Goal: Task Accomplishment & Management: Complete application form

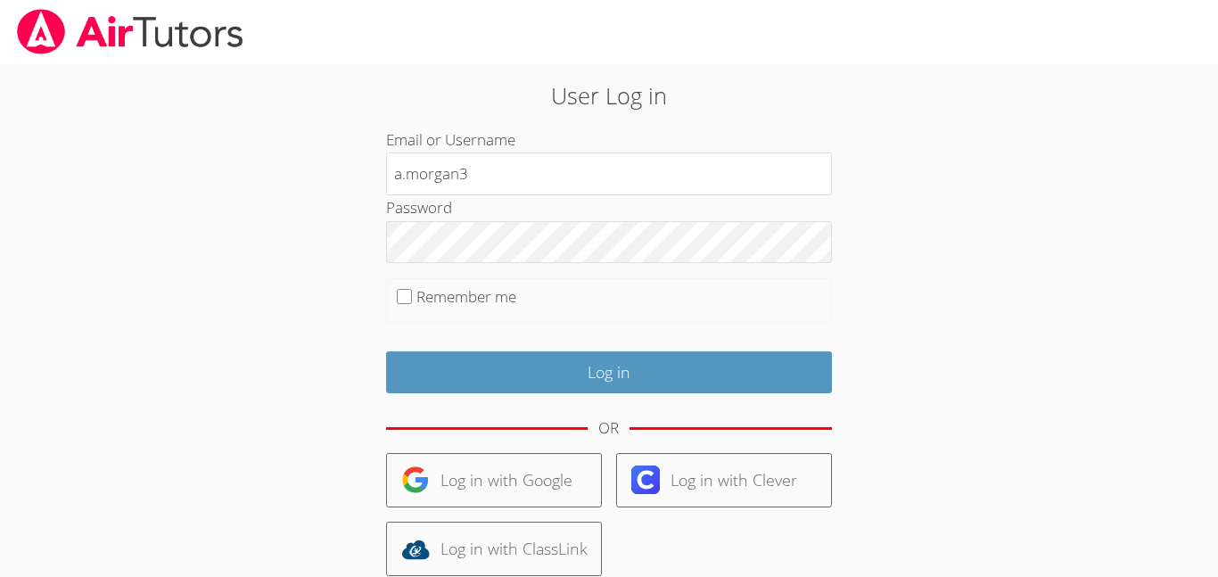
type input "a.morgan3"
click at [386, 351] on input "Log in" at bounding box center [609, 372] width 446 height 42
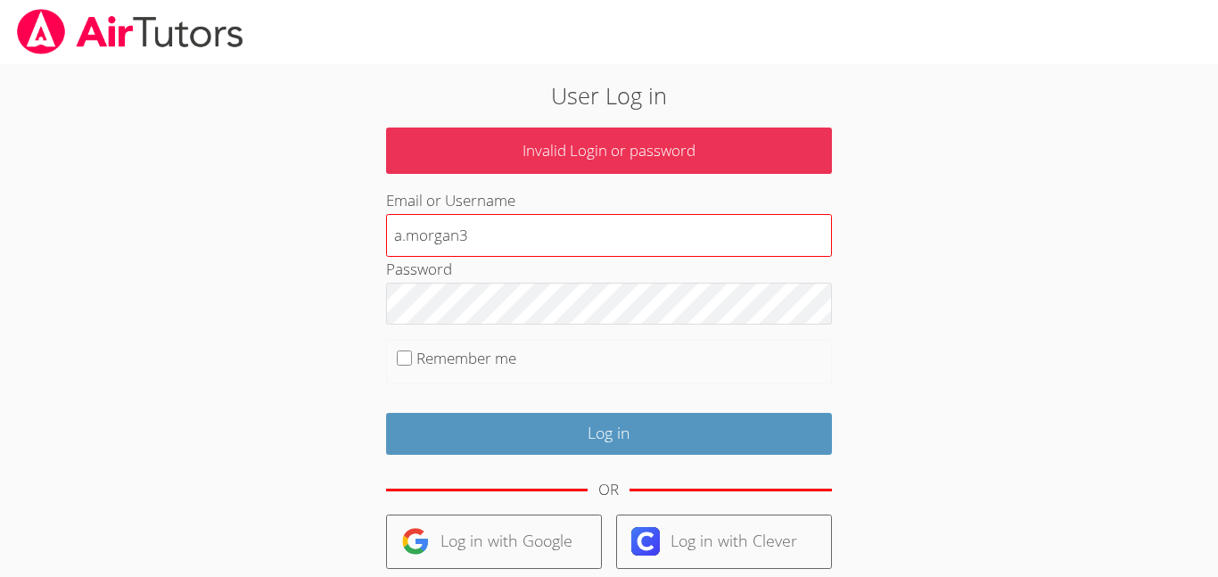
click at [492, 247] on input "a.morgan3" at bounding box center [609, 235] width 446 height 43
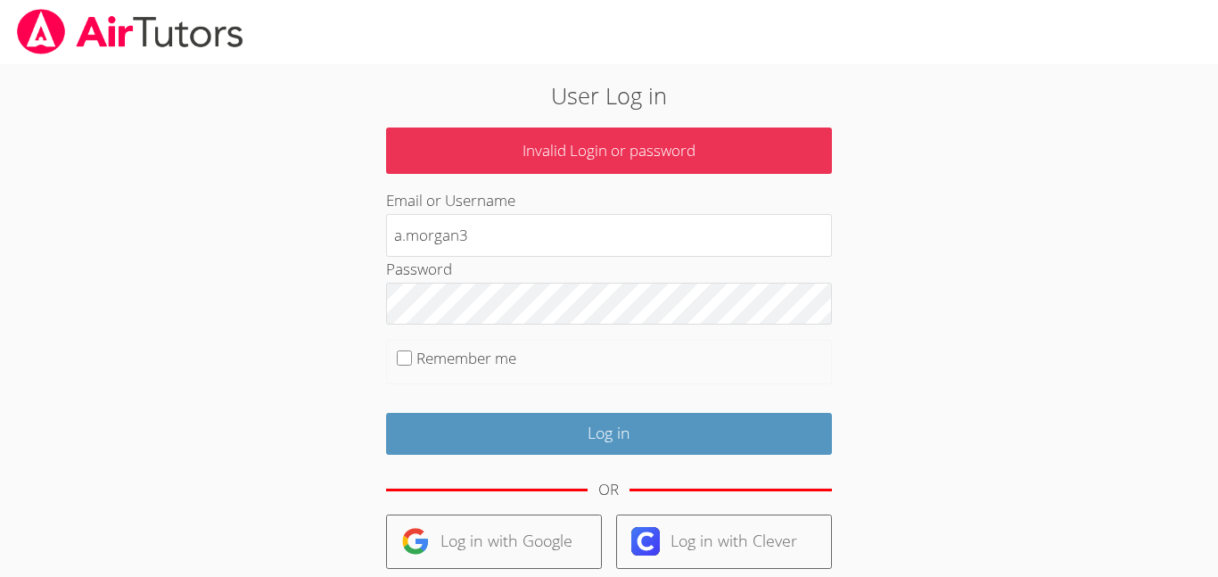
type input "a.morgan3@lodiusd.org"
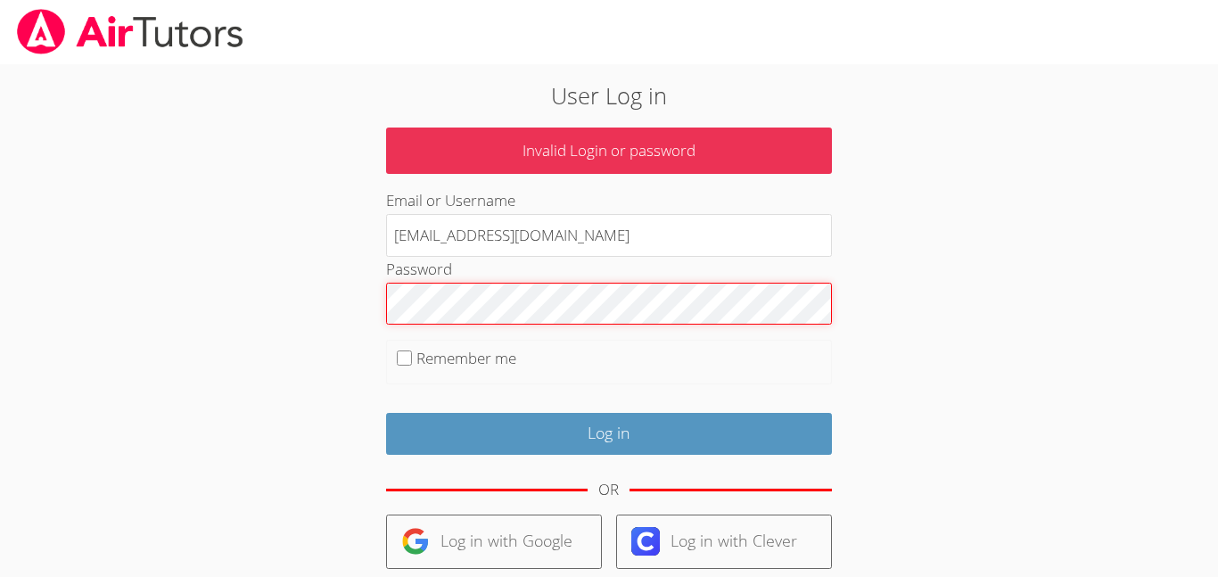
click at [386, 413] on input "Log in" at bounding box center [609, 434] width 446 height 42
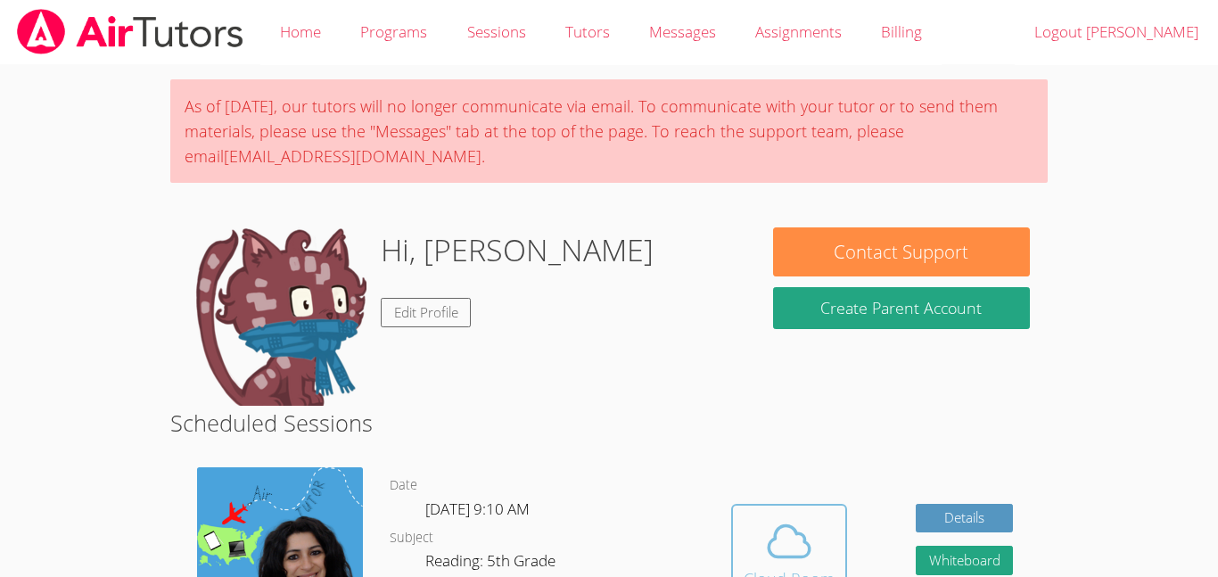
scroll to position [222, 0]
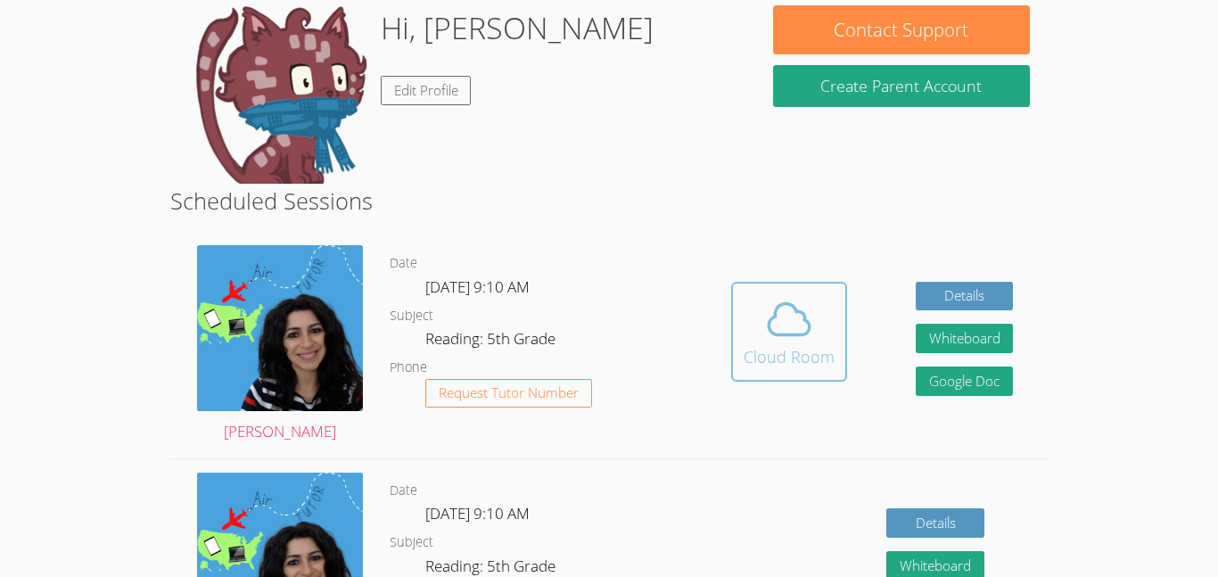
click at [784, 314] on icon at bounding box center [789, 319] width 50 height 50
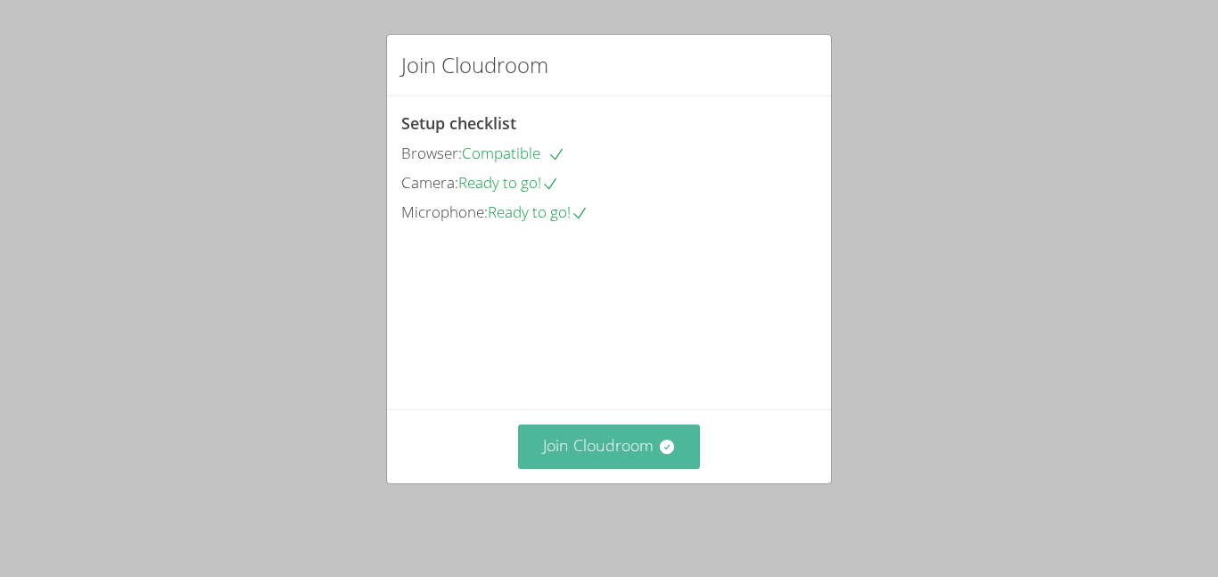
click at [609, 447] on button "Join Cloudroom" at bounding box center [609, 447] width 183 height 44
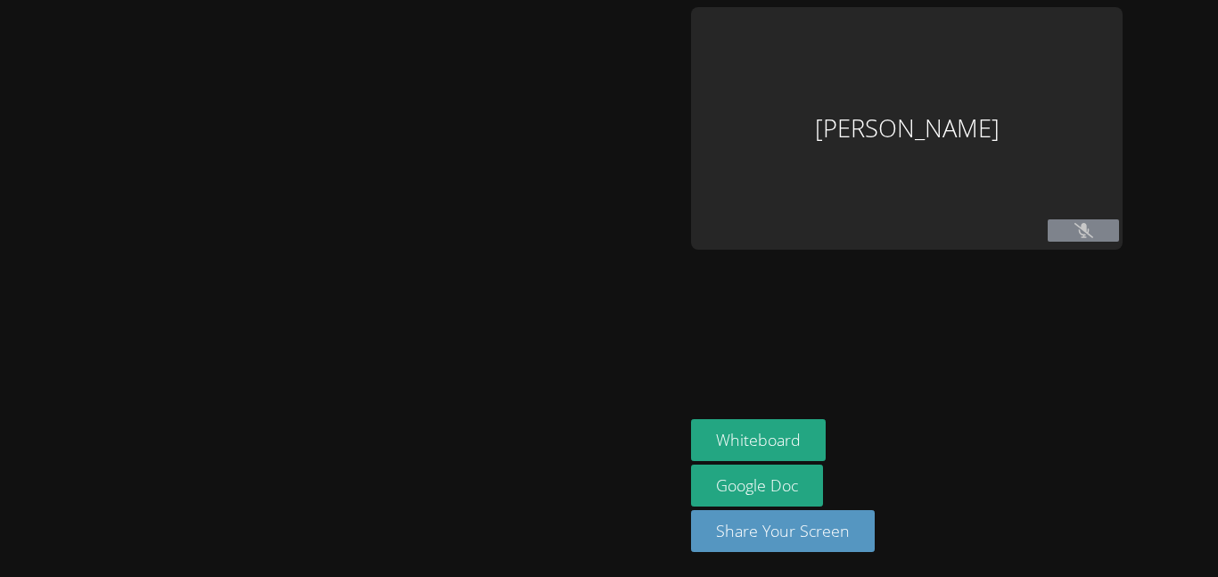
click at [609, 447] on div at bounding box center [342, 288] width 670 height 563
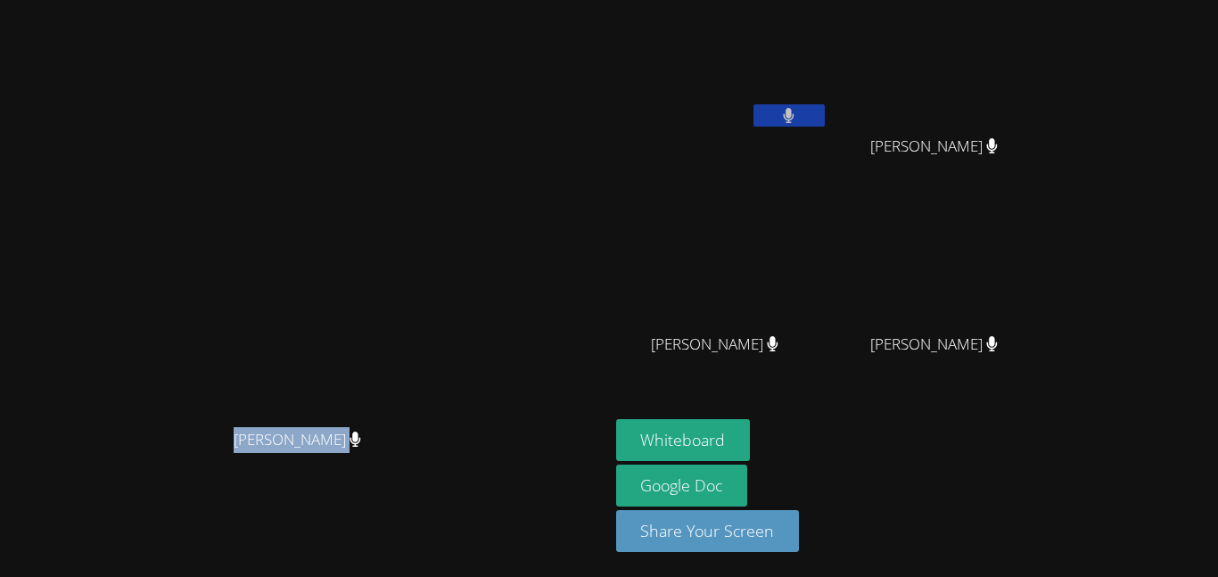
click at [438, 420] on video at bounding box center [304, 253] width 268 height 334
click at [438, 289] on video at bounding box center [304, 253] width 268 height 334
click at [825, 118] on button at bounding box center [789, 115] width 71 height 22
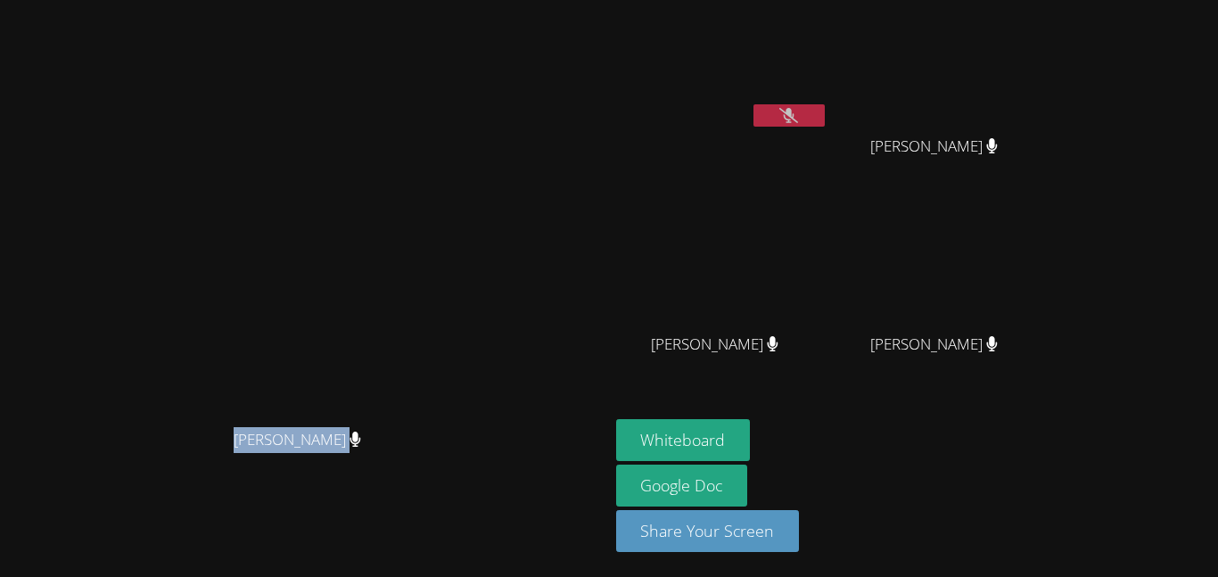
click at [825, 118] on button at bounding box center [789, 115] width 71 height 22
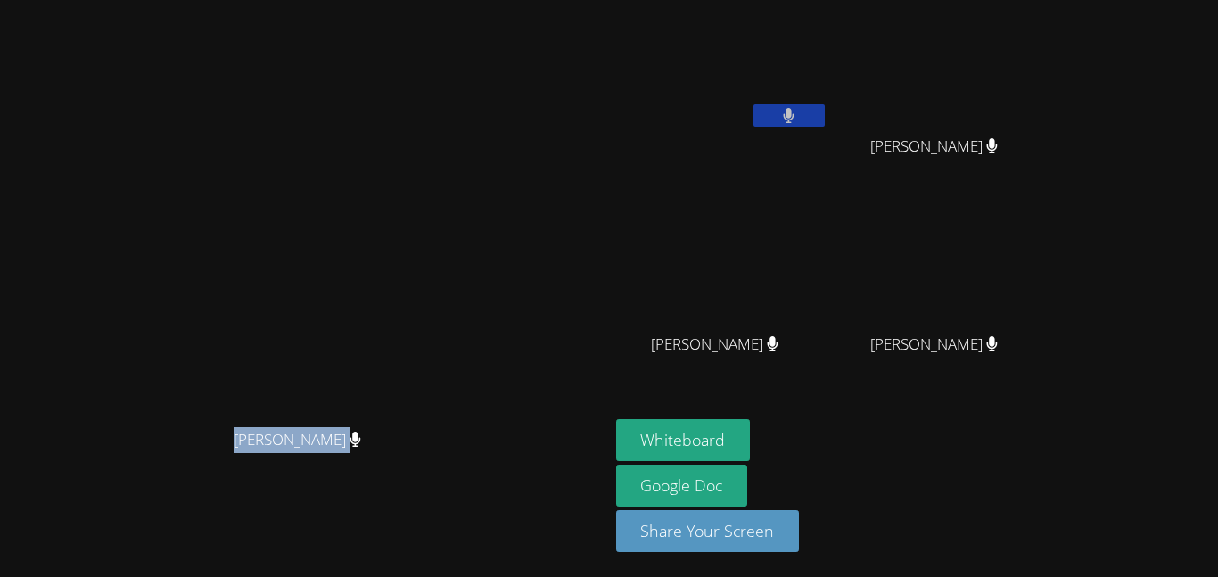
click at [825, 118] on button at bounding box center [789, 115] width 71 height 22
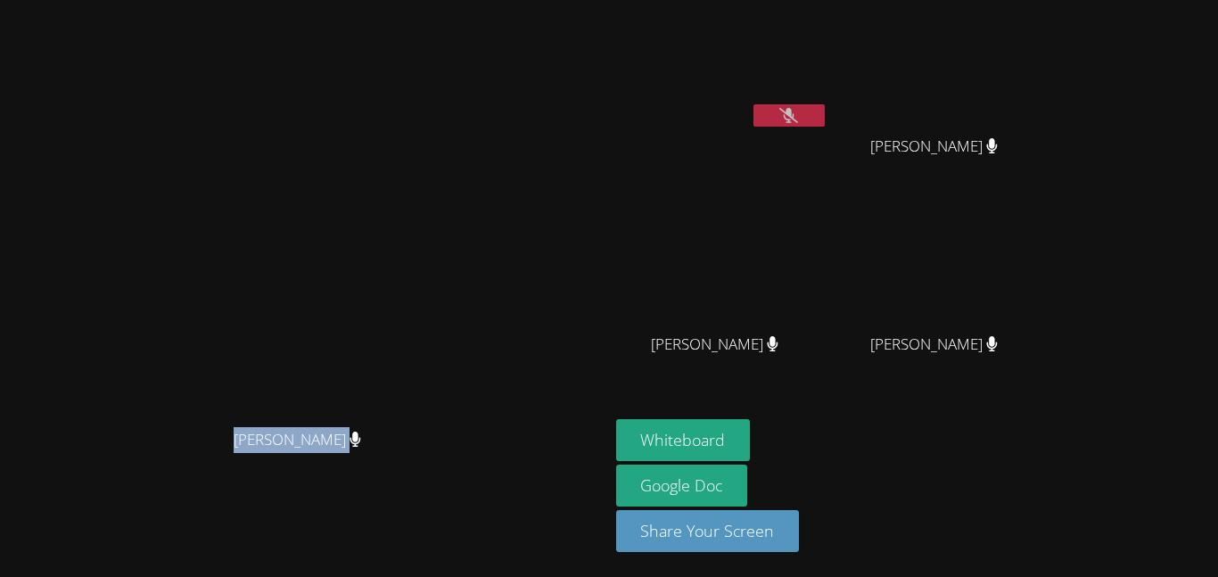
click at [825, 118] on button at bounding box center [789, 115] width 71 height 22
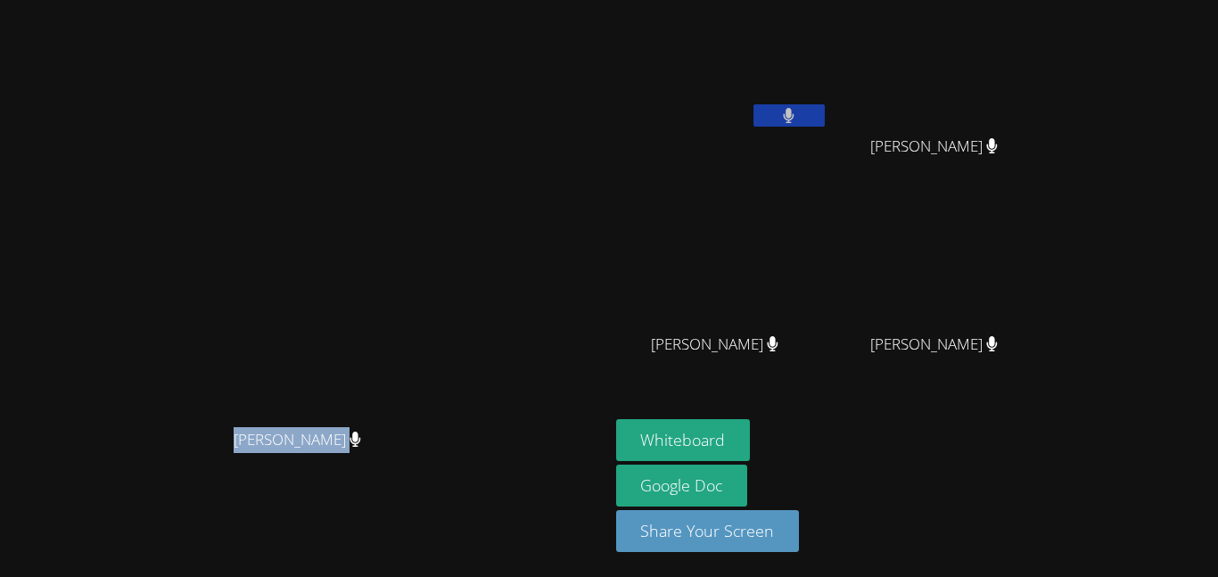
click at [825, 118] on button at bounding box center [789, 115] width 71 height 22
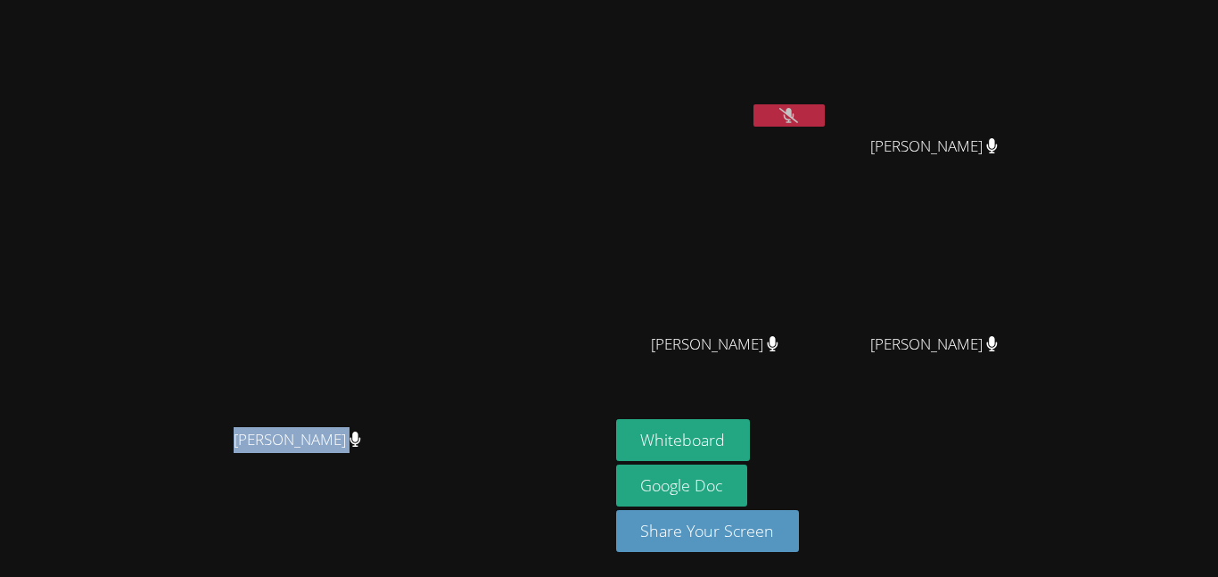
click at [825, 118] on button at bounding box center [789, 115] width 71 height 22
click at [825, 116] on button at bounding box center [789, 115] width 71 height 22
click at [868, 417] on aside "Alexander Morgan Micah Chamizo Micah Chamizo Aida Abdallah Aida Abdallah Isabel…" at bounding box center [832, 288] width 446 height 577
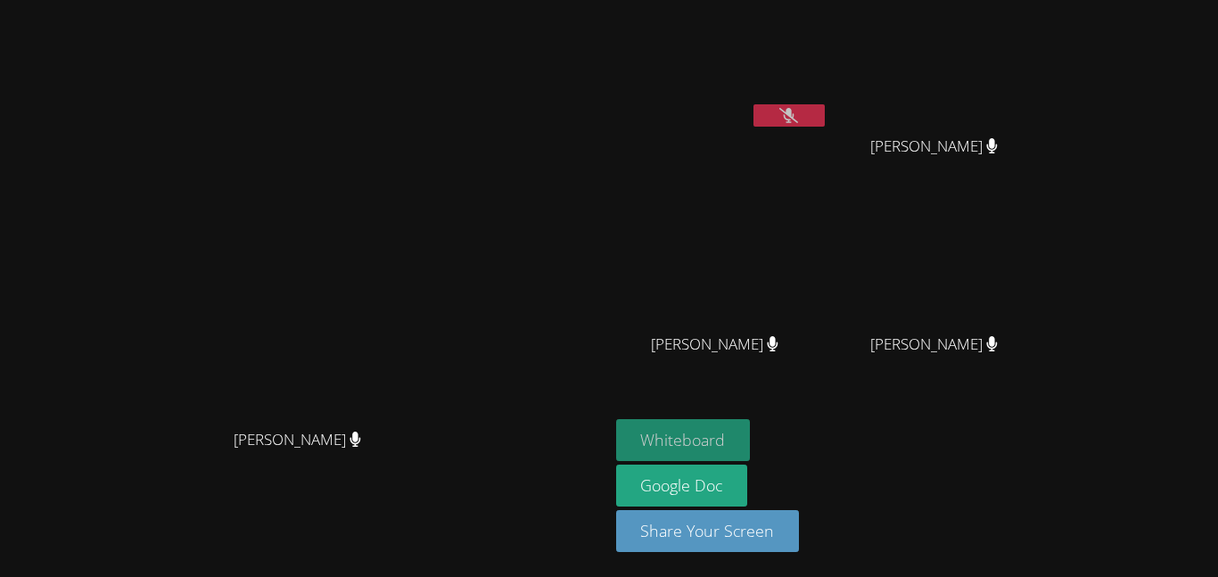
click at [751, 437] on button "Whiteboard" at bounding box center [683, 440] width 135 height 42
click at [825, 122] on button at bounding box center [789, 115] width 71 height 22
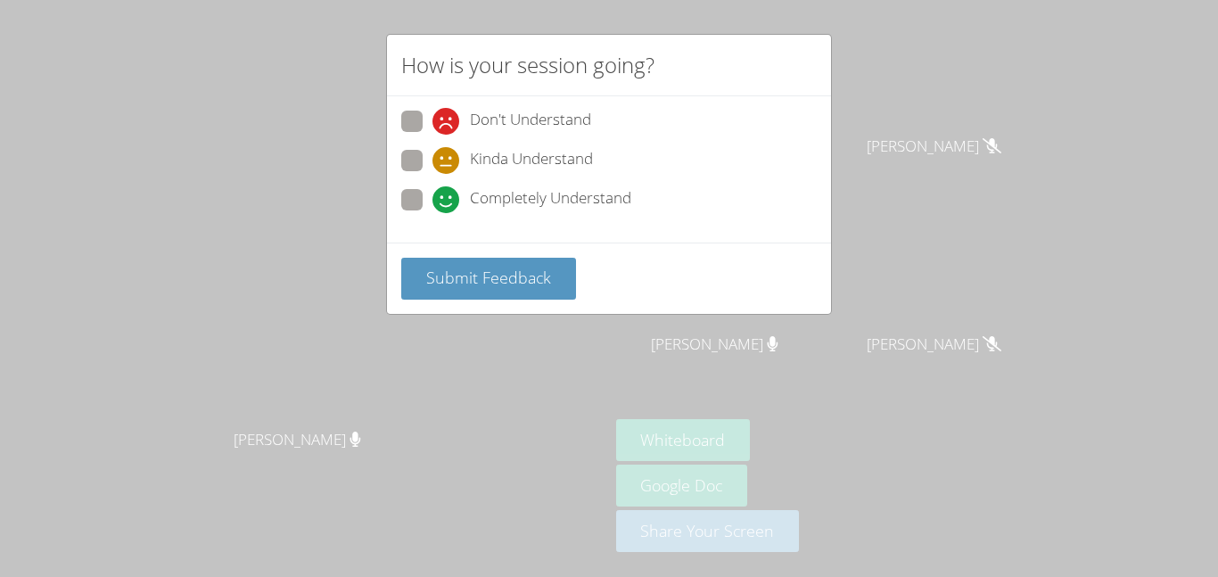
click at [431, 197] on label "Completely Understand" at bounding box center [516, 201] width 230 height 24
click at [433, 197] on input "Completely Understand" at bounding box center [440, 196] width 15 height 15
radio input "true"
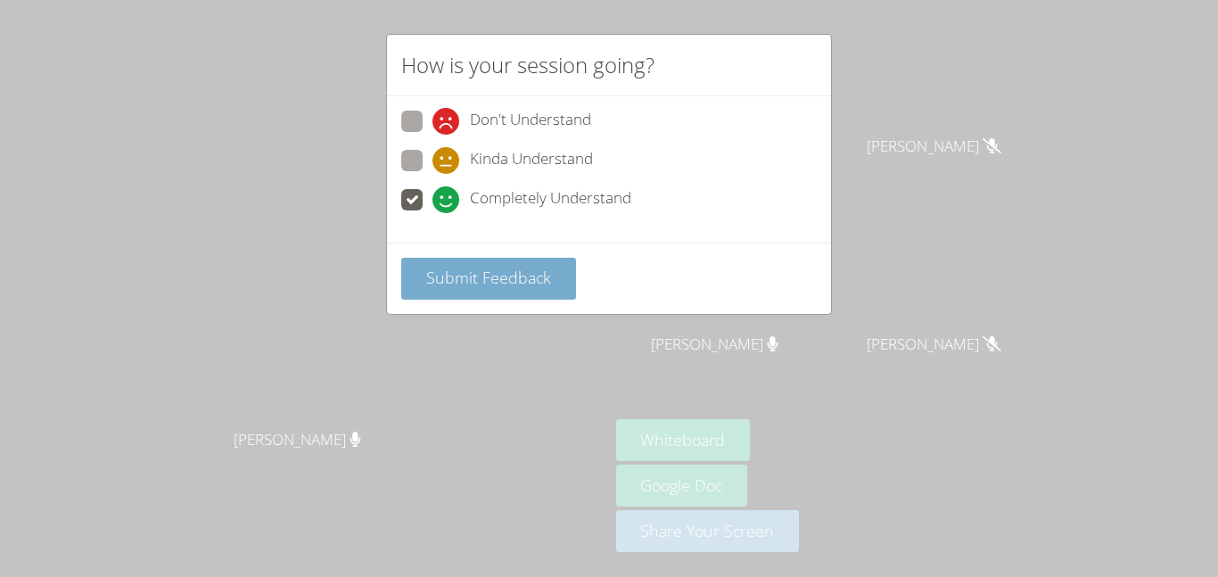
drag, startPoint x: 507, startPoint y: 290, endPoint x: 499, endPoint y: 278, distance: 13.6
click at [499, 278] on button "Submit Feedback" at bounding box center [488, 279] width 175 height 42
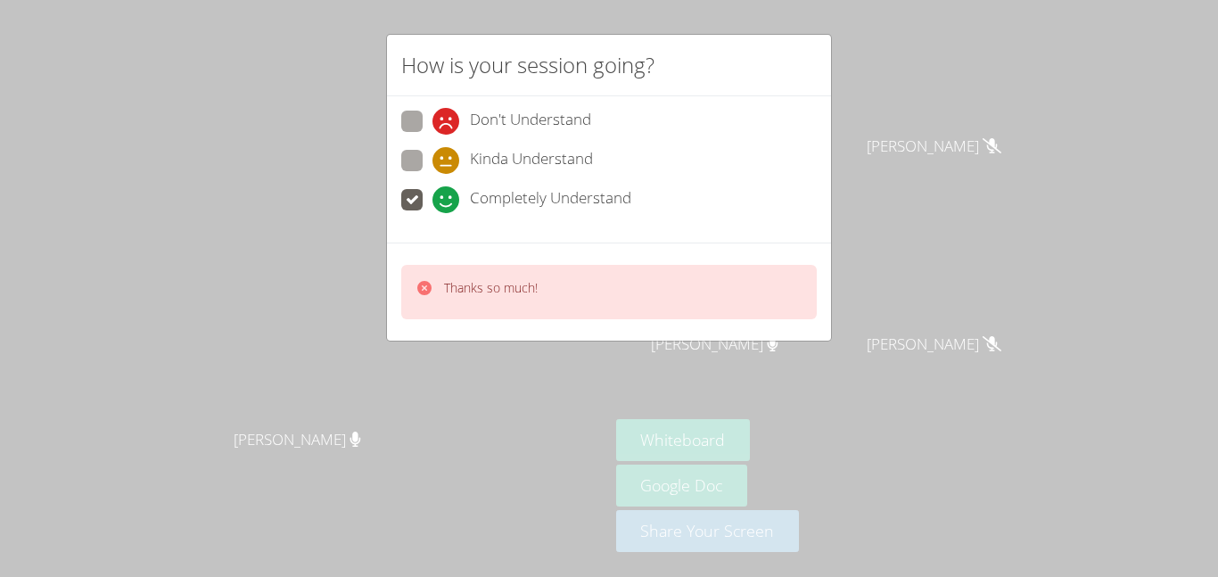
click at [942, 116] on div "How is your session going? Don't Understand Kinda Understand Completely Underst…" at bounding box center [609, 288] width 1218 height 577
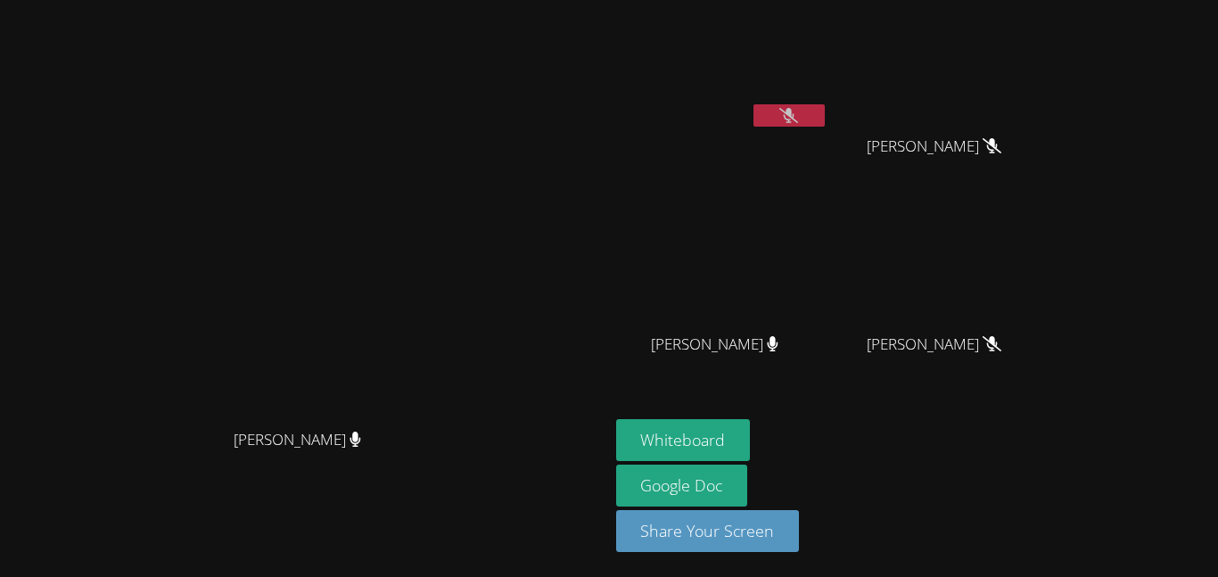
click at [825, 116] on button at bounding box center [789, 115] width 71 height 22
click at [825, 111] on button at bounding box center [789, 115] width 71 height 22
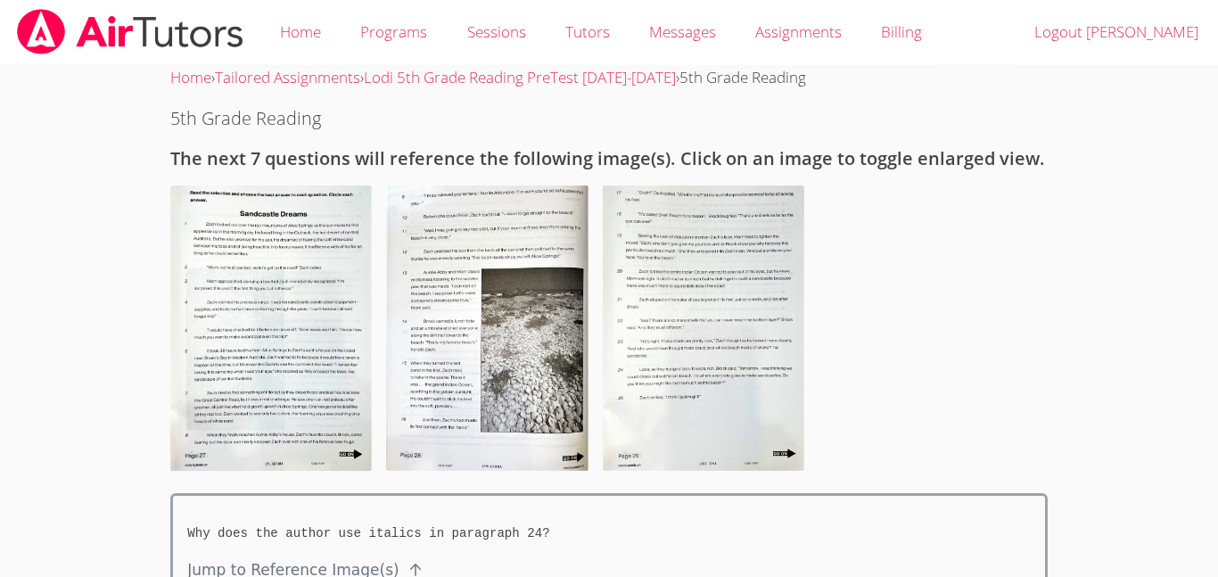
click at [495, 268] on img at bounding box center [487, 328] width 202 height 285
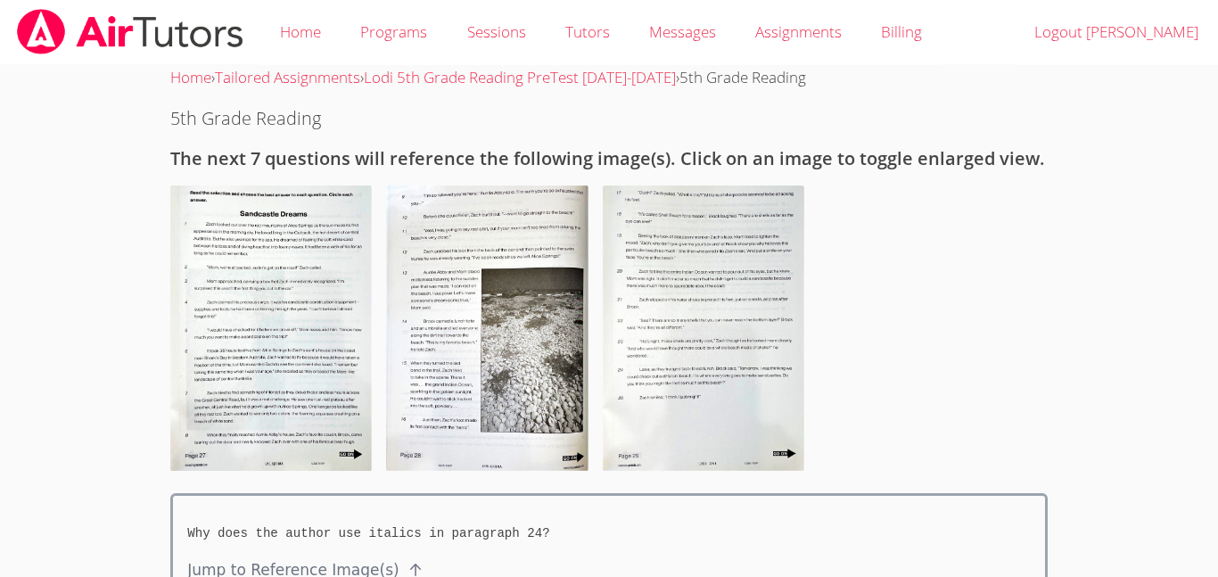
scroll to position [132, 0]
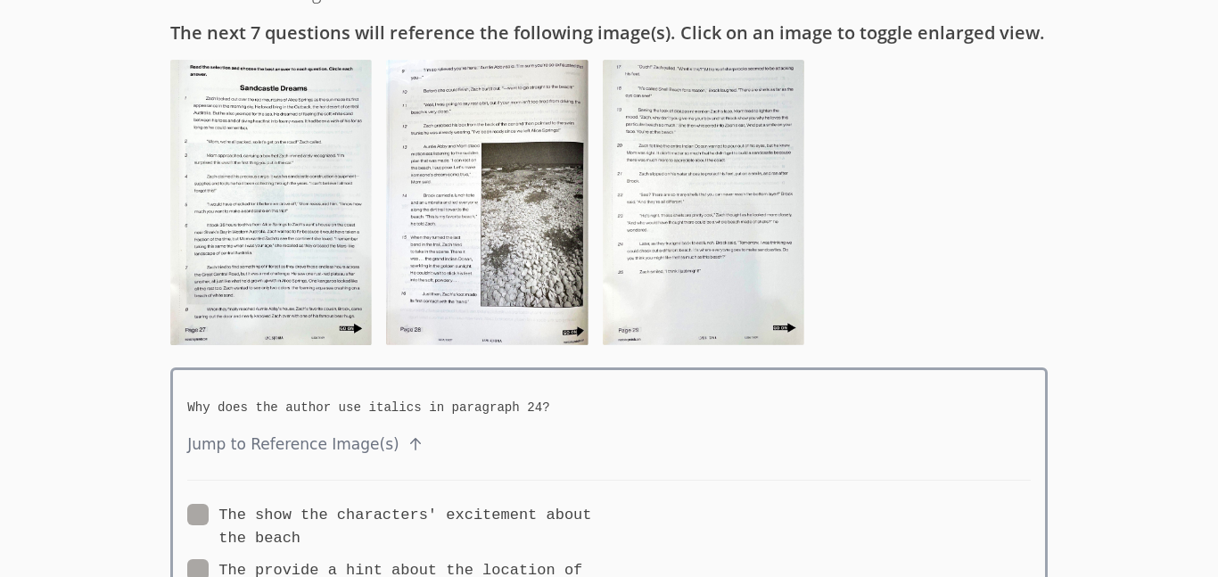
click at [495, 268] on img at bounding box center [487, 202] width 202 height 285
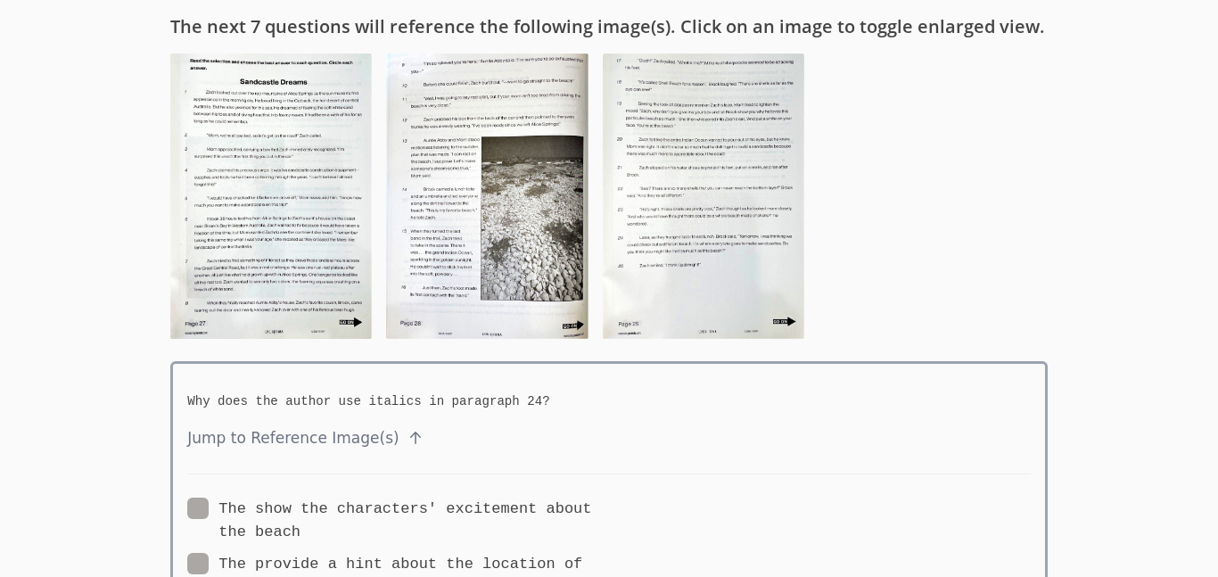
click at [495, 268] on img at bounding box center [487, 196] width 202 height 285
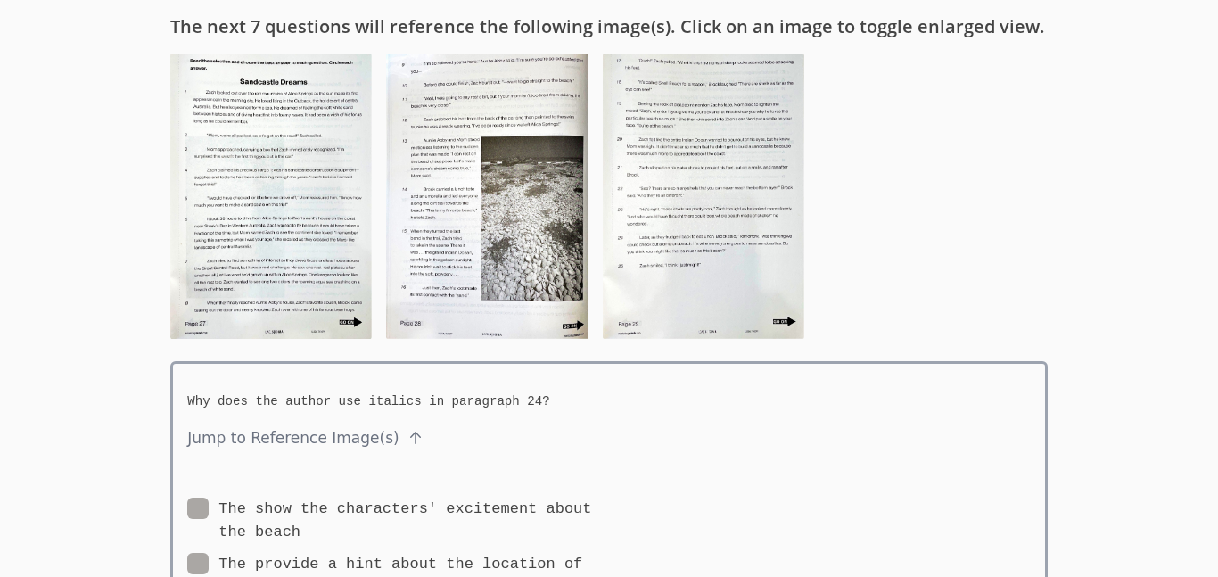
click at [495, 268] on img at bounding box center [487, 196] width 202 height 285
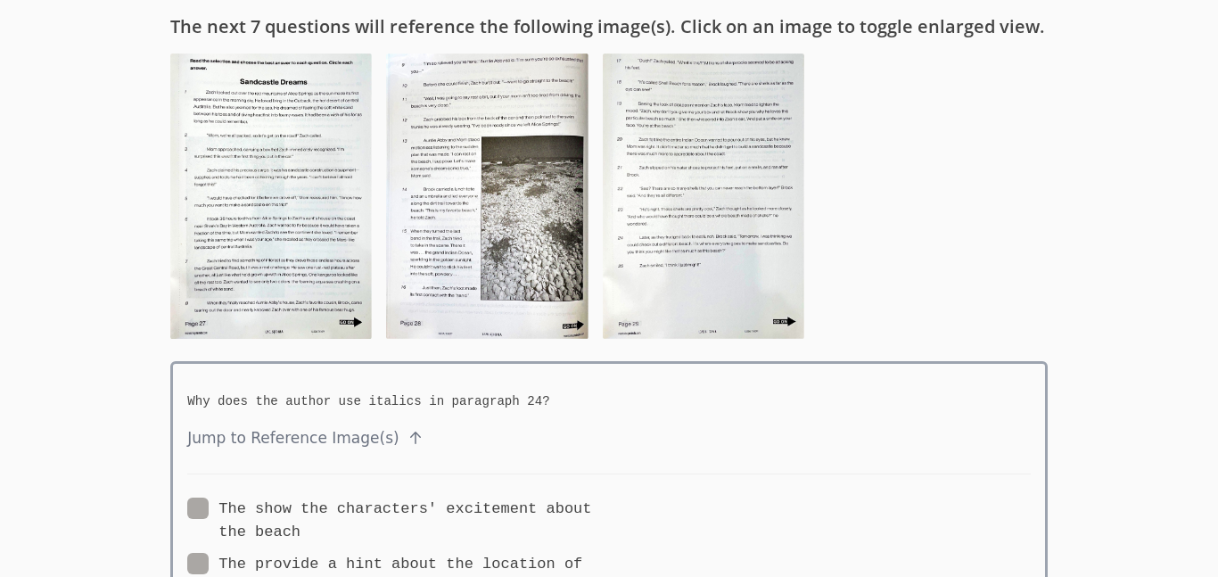
click at [495, 268] on img at bounding box center [487, 196] width 202 height 285
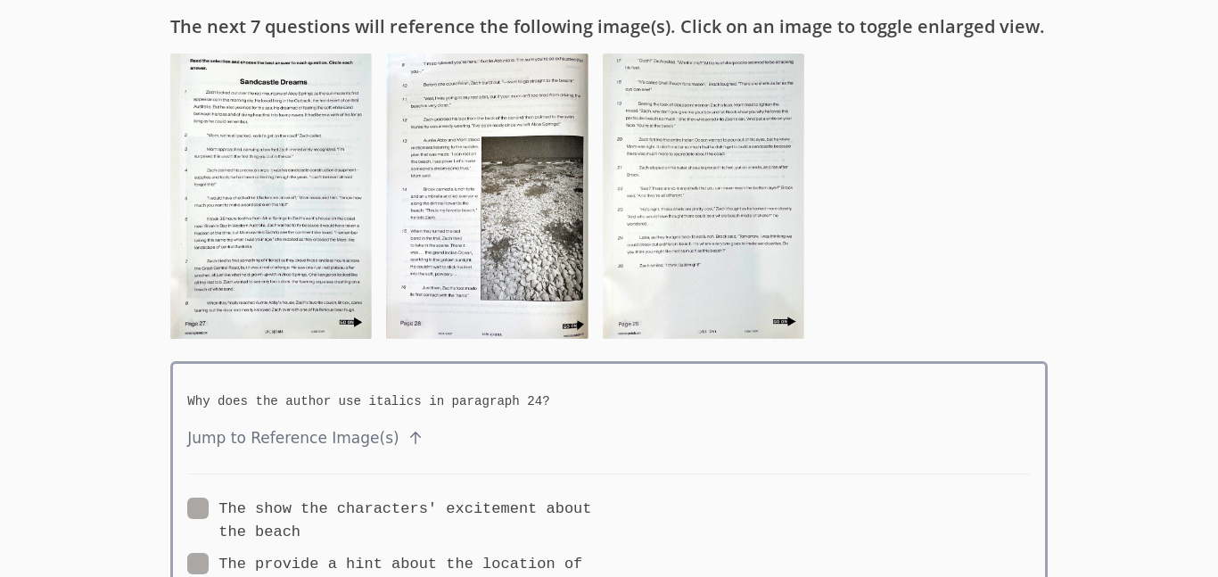
click at [495, 268] on img at bounding box center [487, 196] width 202 height 285
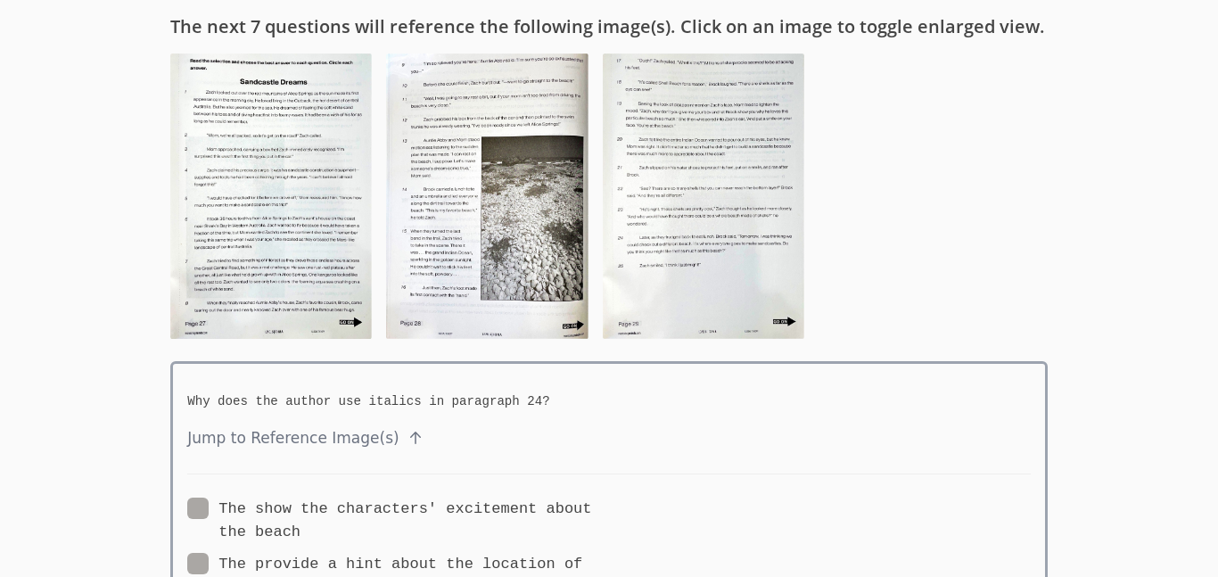
click at [350, 238] on img at bounding box center [271, 196] width 202 height 285
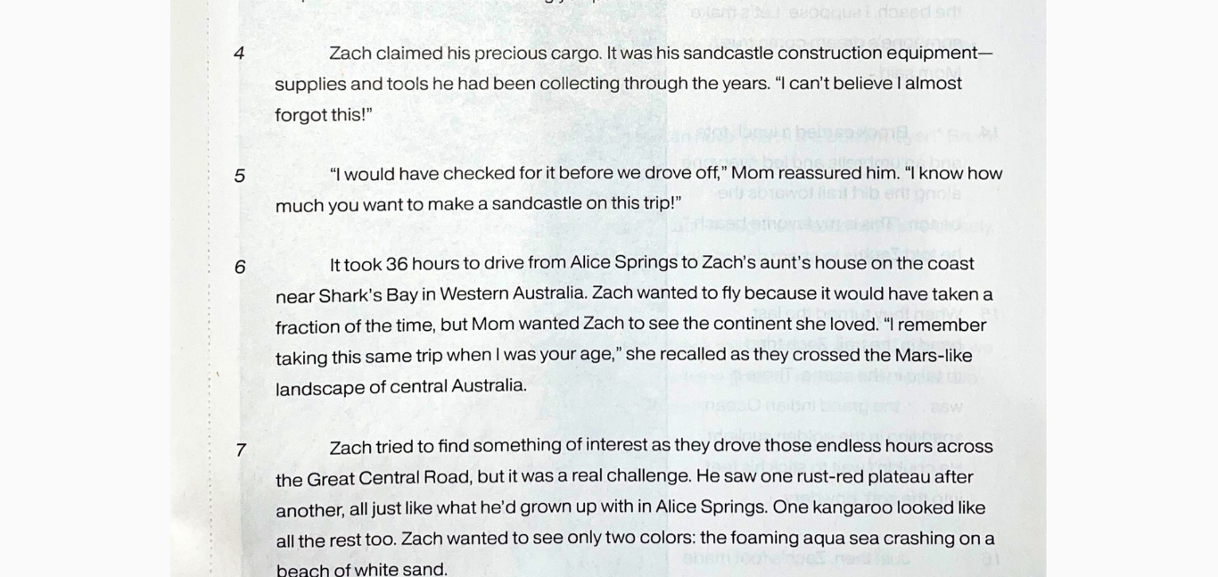
scroll to position [929, 0]
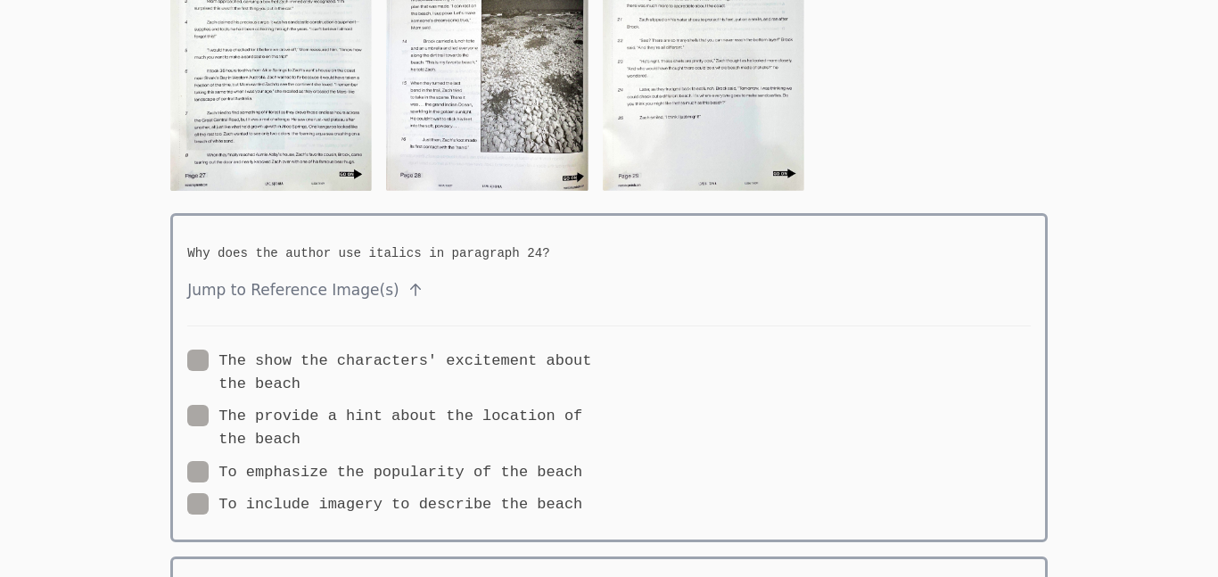
scroll to position [0, 0]
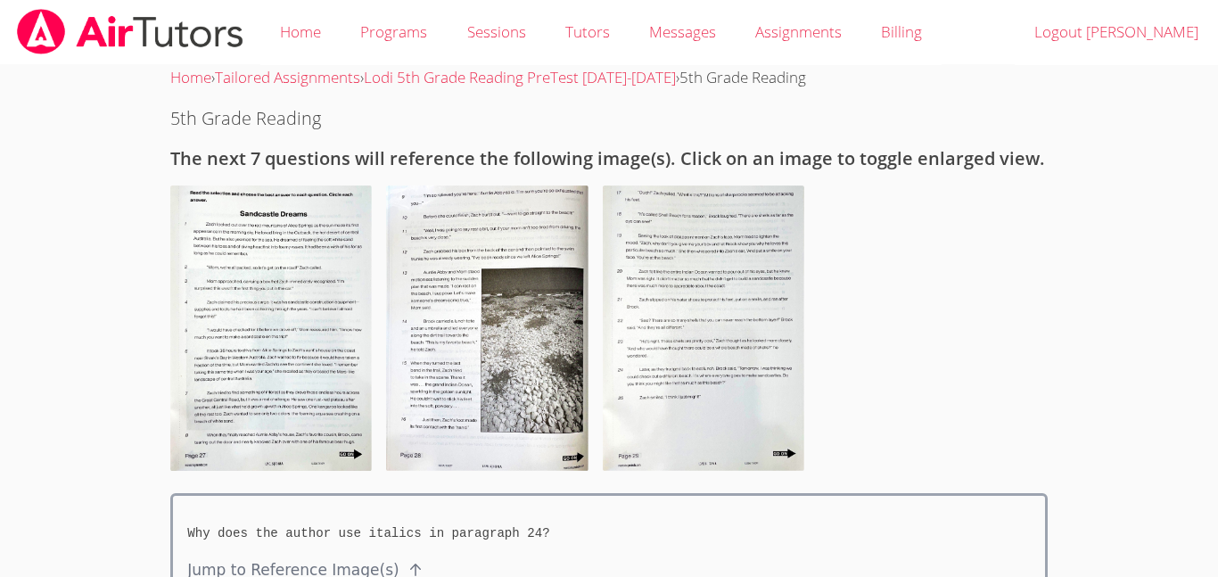
click at [285, 269] on img at bounding box center [271, 328] width 202 height 285
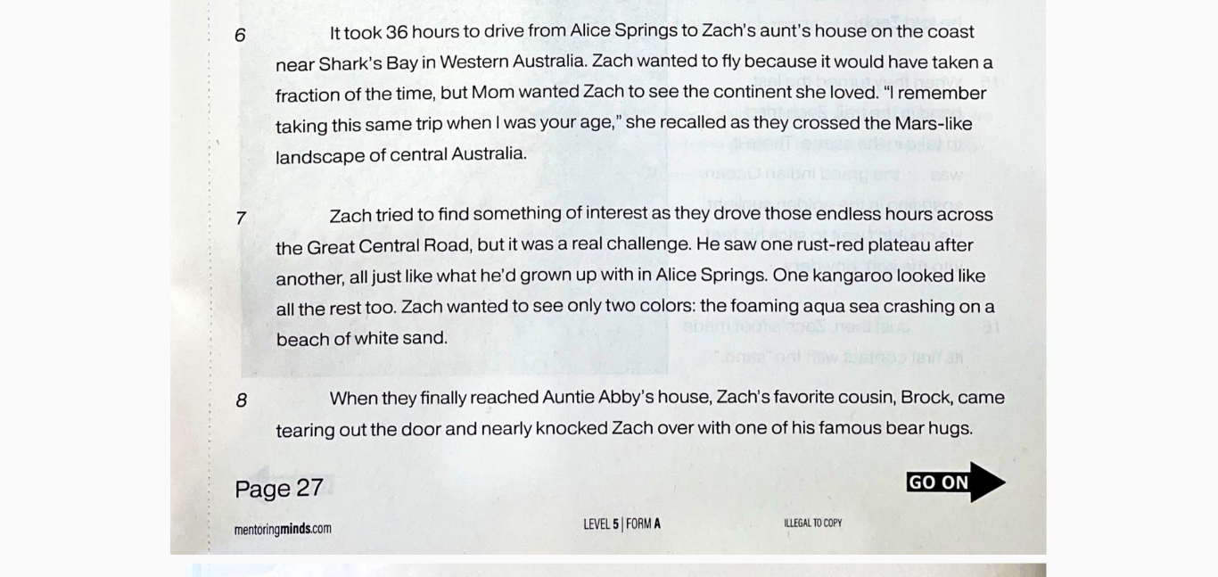
scroll to position [895, 0]
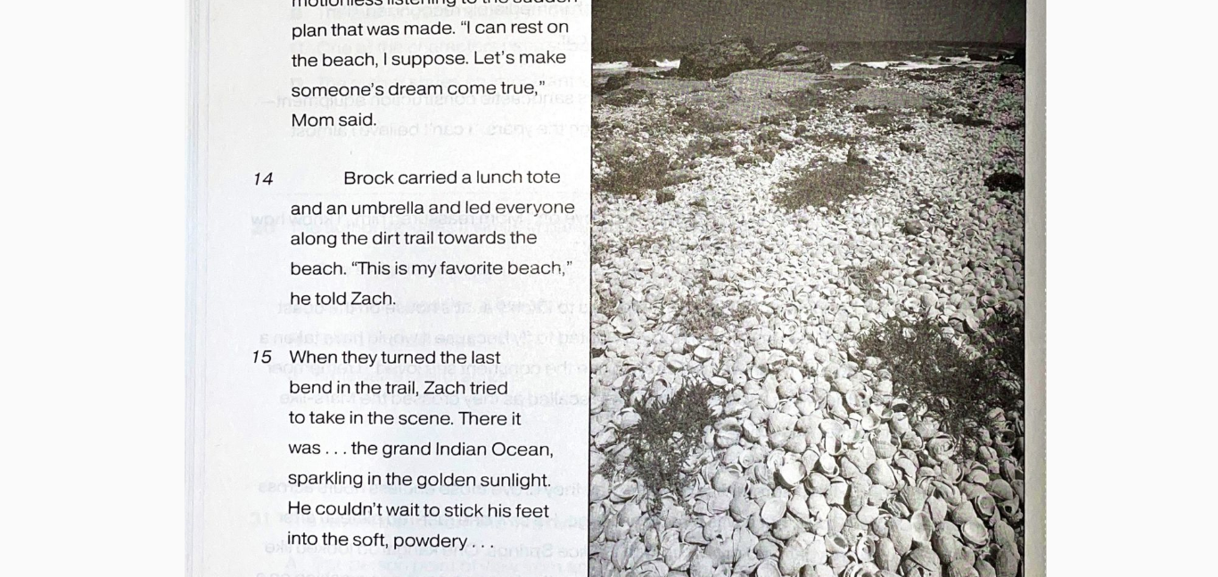
click at [756, 390] on img at bounding box center [616, 208] width 863 height 1221
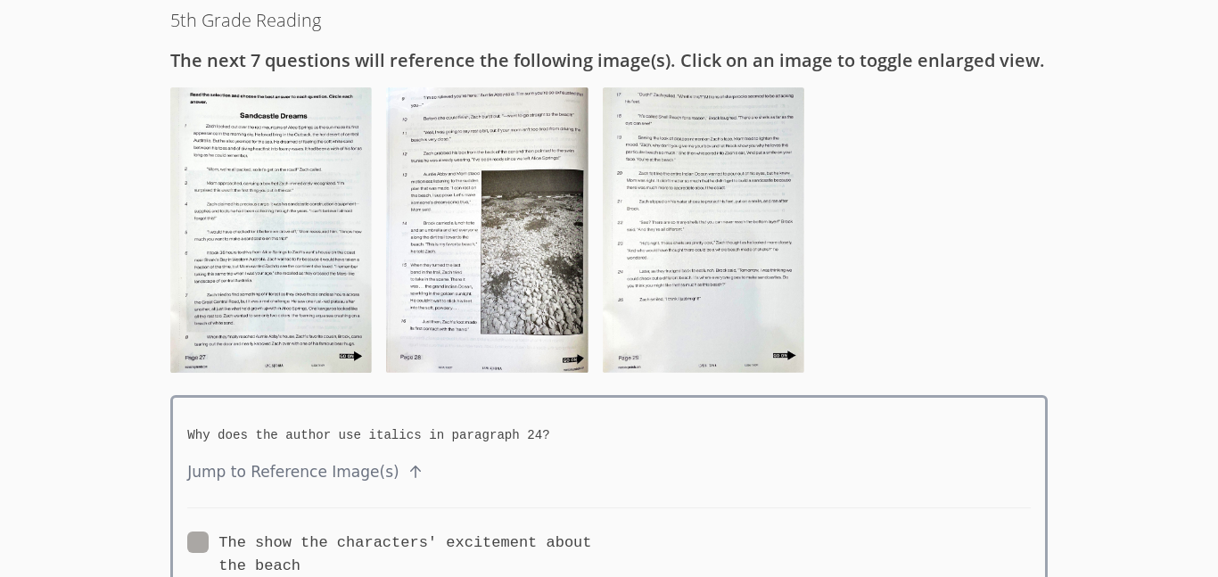
scroll to position [100, 0]
click at [461, 329] on img at bounding box center [487, 228] width 202 height 285
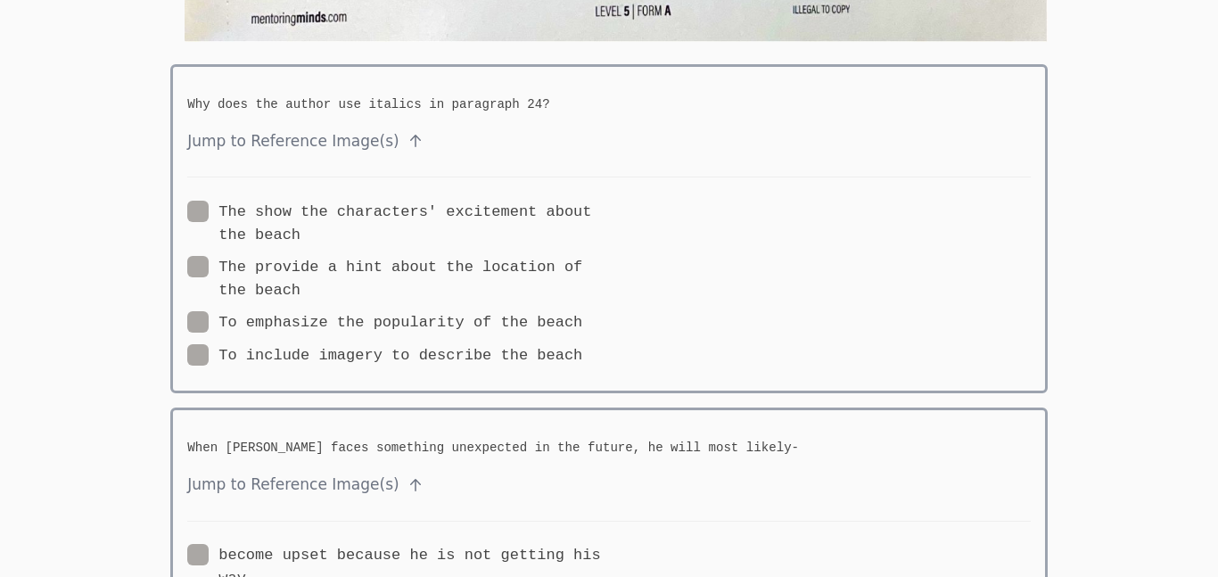
scroll to position [3822, 0]
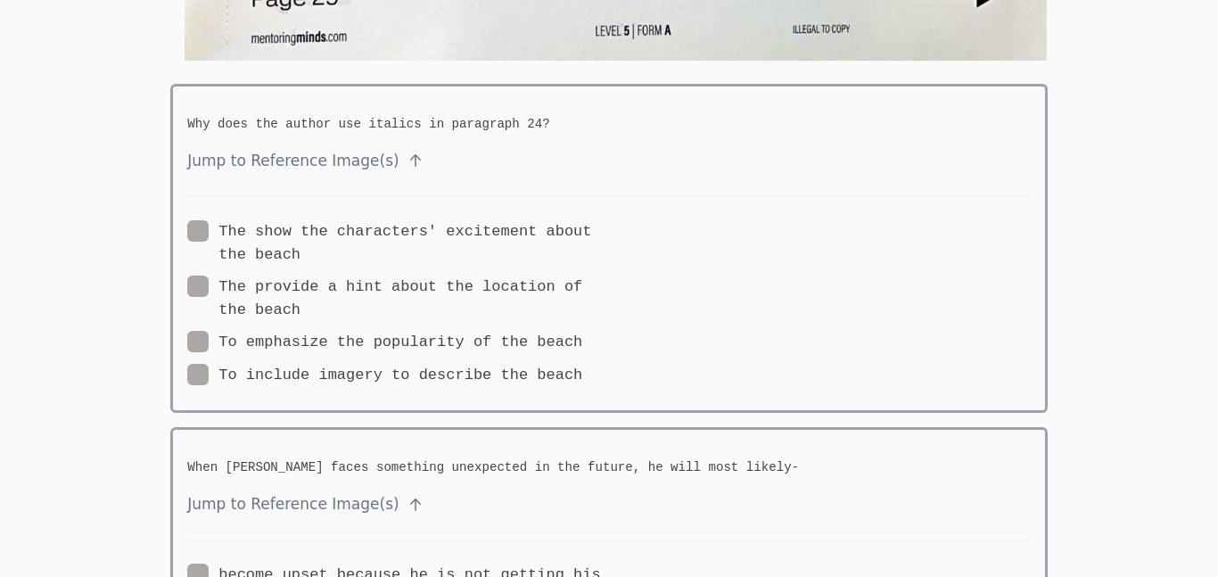
click at [301, 246] on span at bounding box center [301, 254] width 0 height 17
click at [301, 225] on input "The show the characters' excitement about the beach" at bounding box center [308, 227] width 15 height 15
radio input "true"
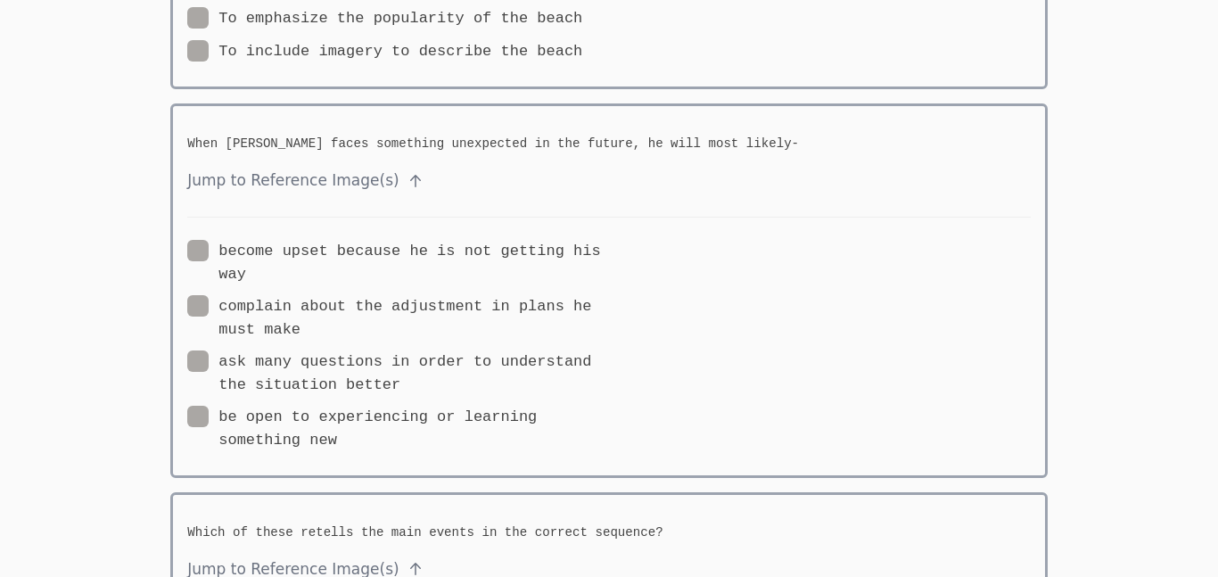
scroll to position [4193, 0]
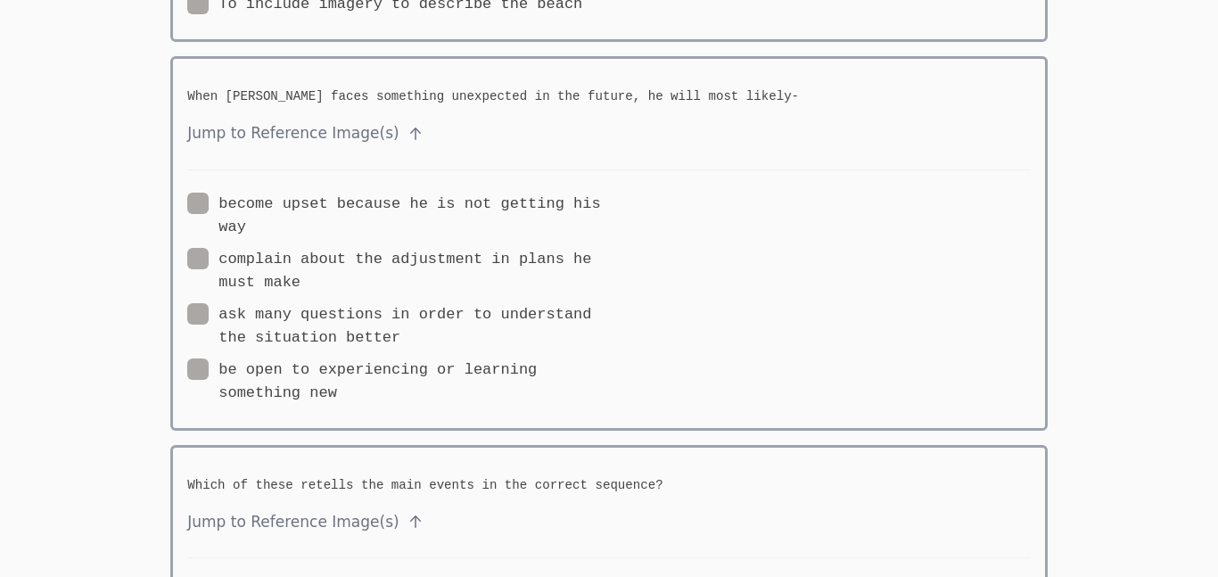
click at [197, 244] on div "become upset because he is not getting his way complain about the adjustment in…" at bounding box center [398, 300] width 422 height 214
click at [301, 274] on span at bounding box center [301, 282] width 0 height 17
click at [301, 256] on input "complain about the adjustment in plans he must make" at bounding box center [308, 255] width 15 height 15
radio input "true"
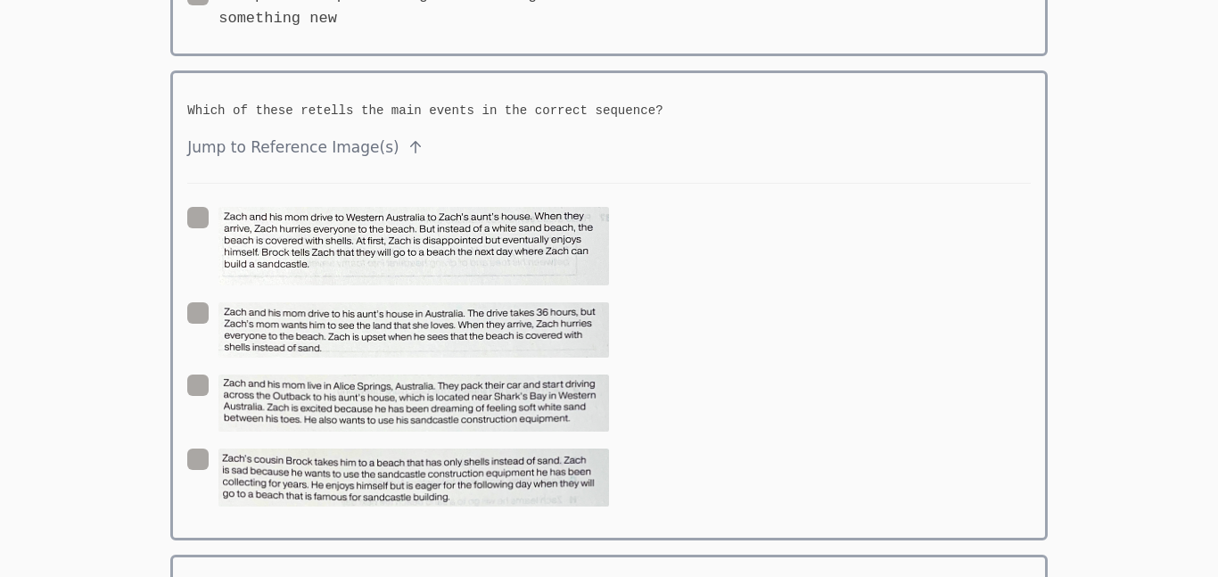
scroll to position [4582, 0]
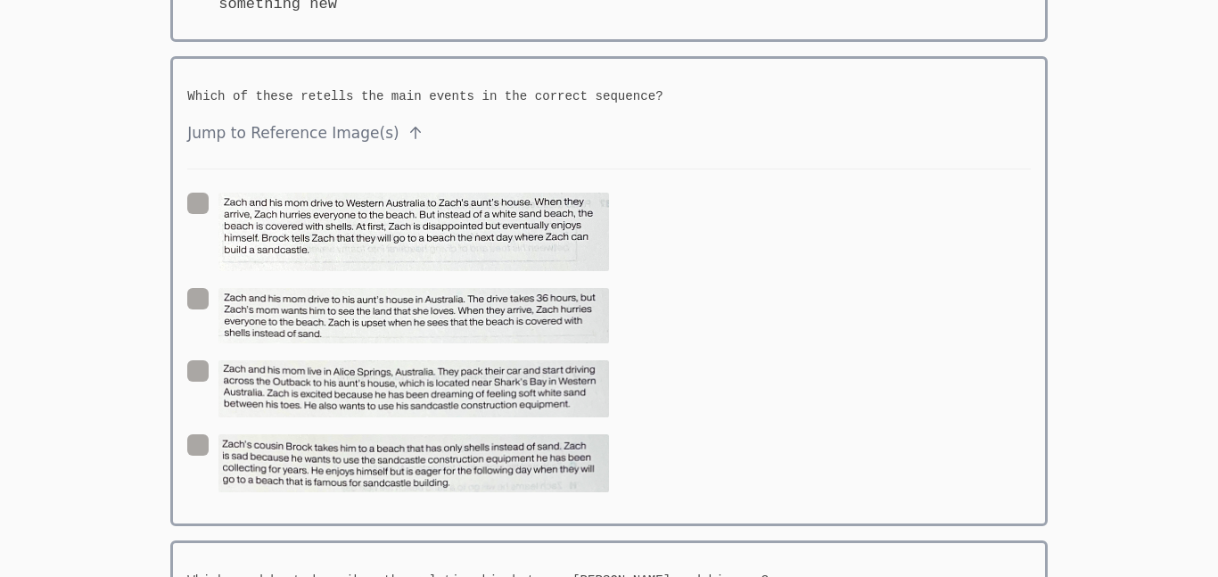
click at [609, 331] on span at bounding box center [609, 339] width 0 height 17
click at [609, 300] on input "radio" at bounding box center [616, 295] width 15 height 15
radio input "true"
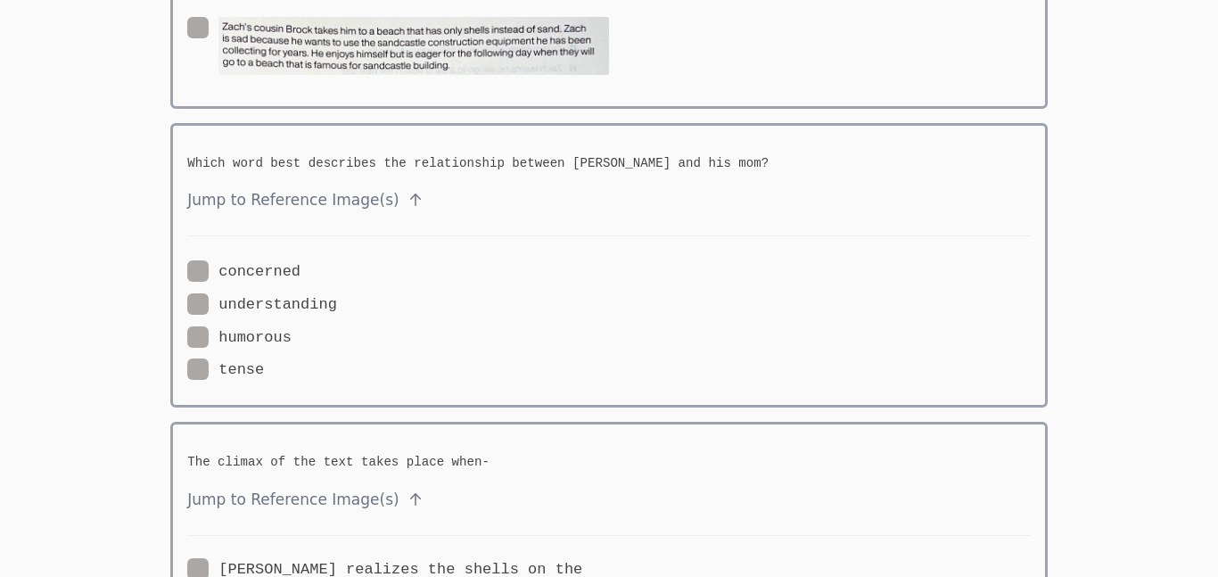
scroll to position [5001, 0]
click at [337, 300] on span at bounding box center [337, 302] width 0 height 17
click at [337, 300] on input "understanding" at bounding box center [344, 299] width 15 height 15
radio input "true"
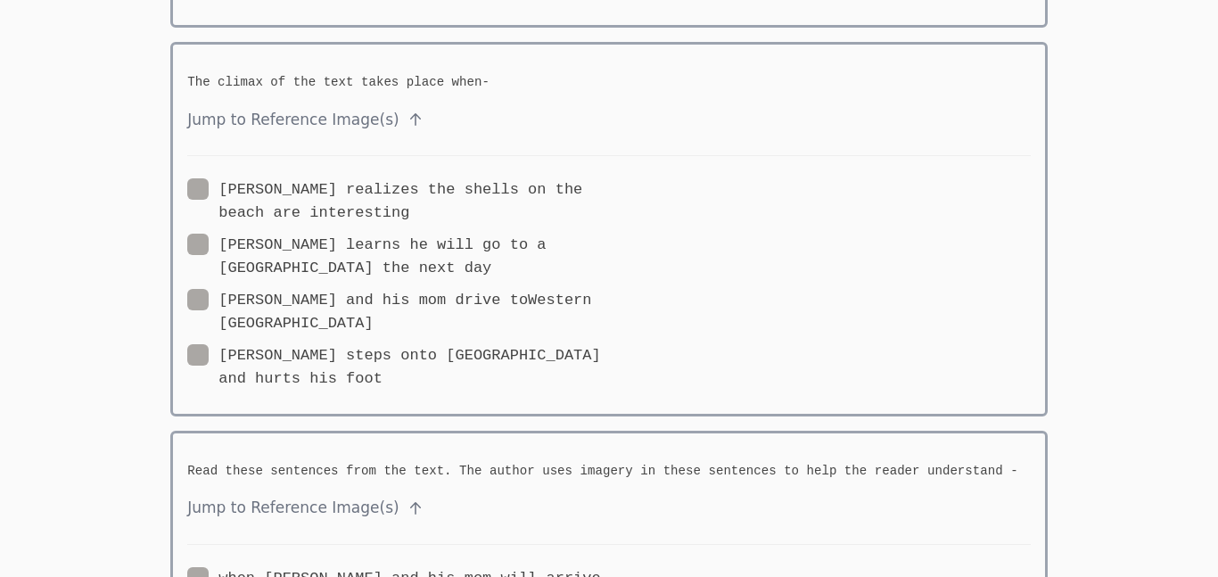
scroll to position [5392, 0]
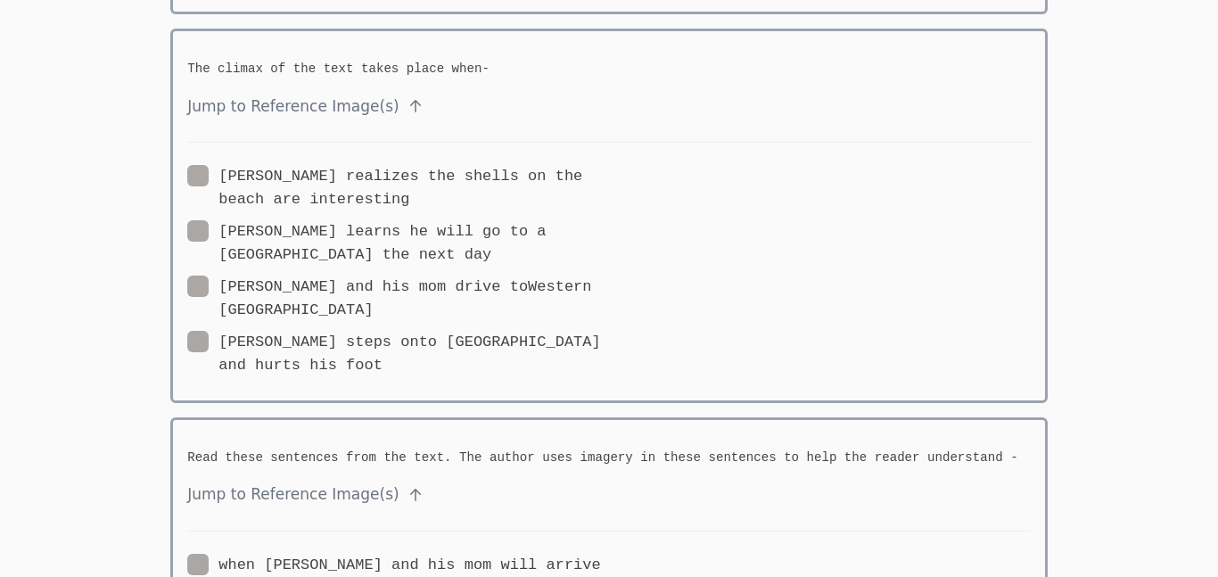
click at [374, 301] on span at bounding box center [374, 309] width 0 height 17
click at [374, 291] on input "Zach and his mom drive toWestern Australia" at bounding box center [381, 283] width 15 height 15
radio input "true"
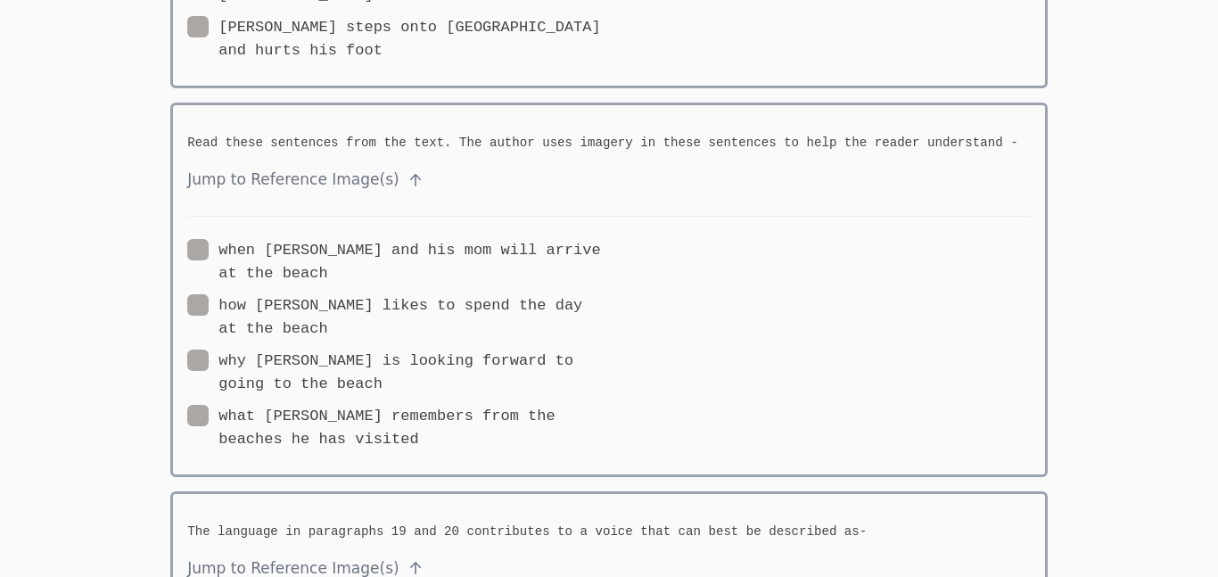
scroll to position [5720, 0]
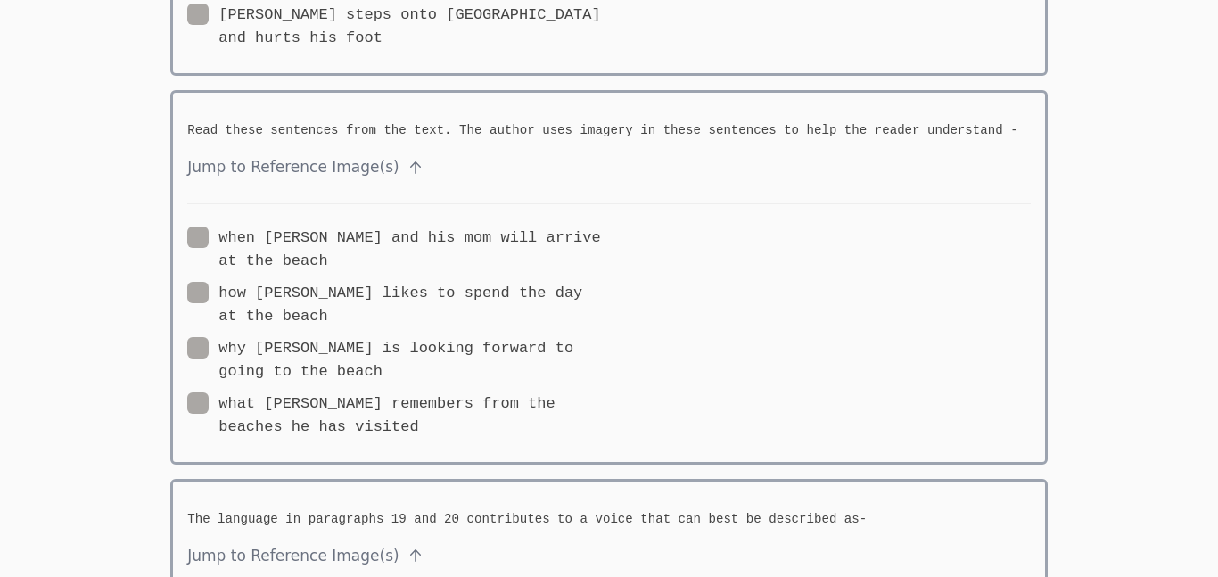
click at [383, 363] on span at bounding box center [383, 371] width 0 height 17
click at [383, 337] on input "why Zach is looking forward to going to the beach" at bounding box center [390, 344] width 15 height 15
radio input "true"
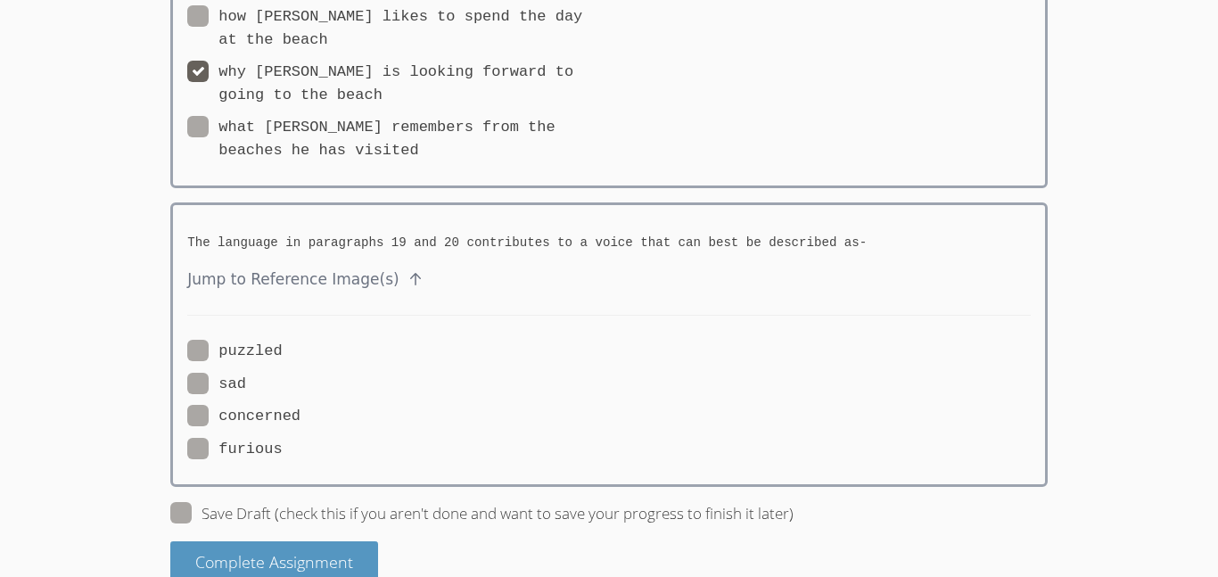
scroll to position [6003, 0]
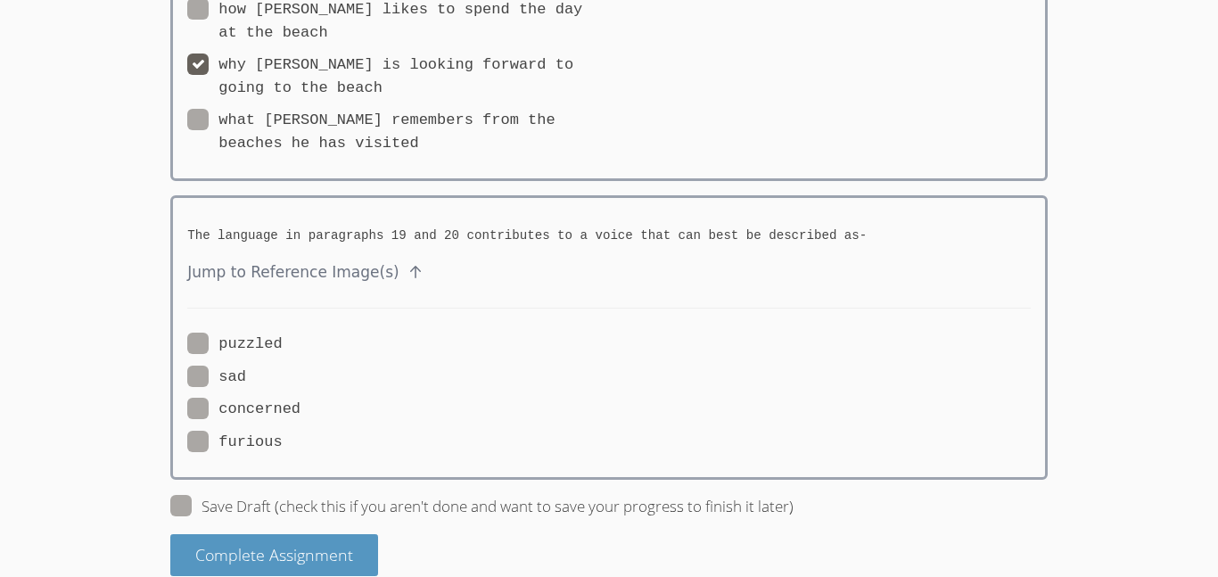
click at [246, 368] on span at bounding box center [246, 376] width 0 height 17
click at [246, 366] on input "sad" at bounding box center [253, 373] width 15 height 15
radio input "true"
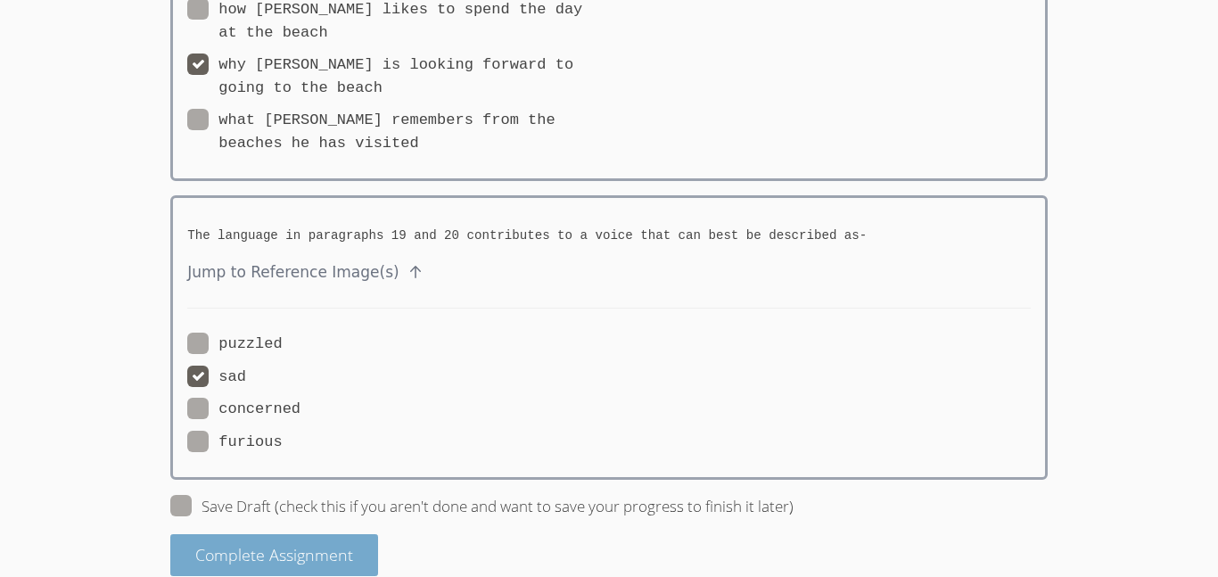
click at [203, 544] on span "Complete Assignment" at bounding box center [274, 554] width 158 height 21
